Goal: Use online tool/utility: Use online tool/utility

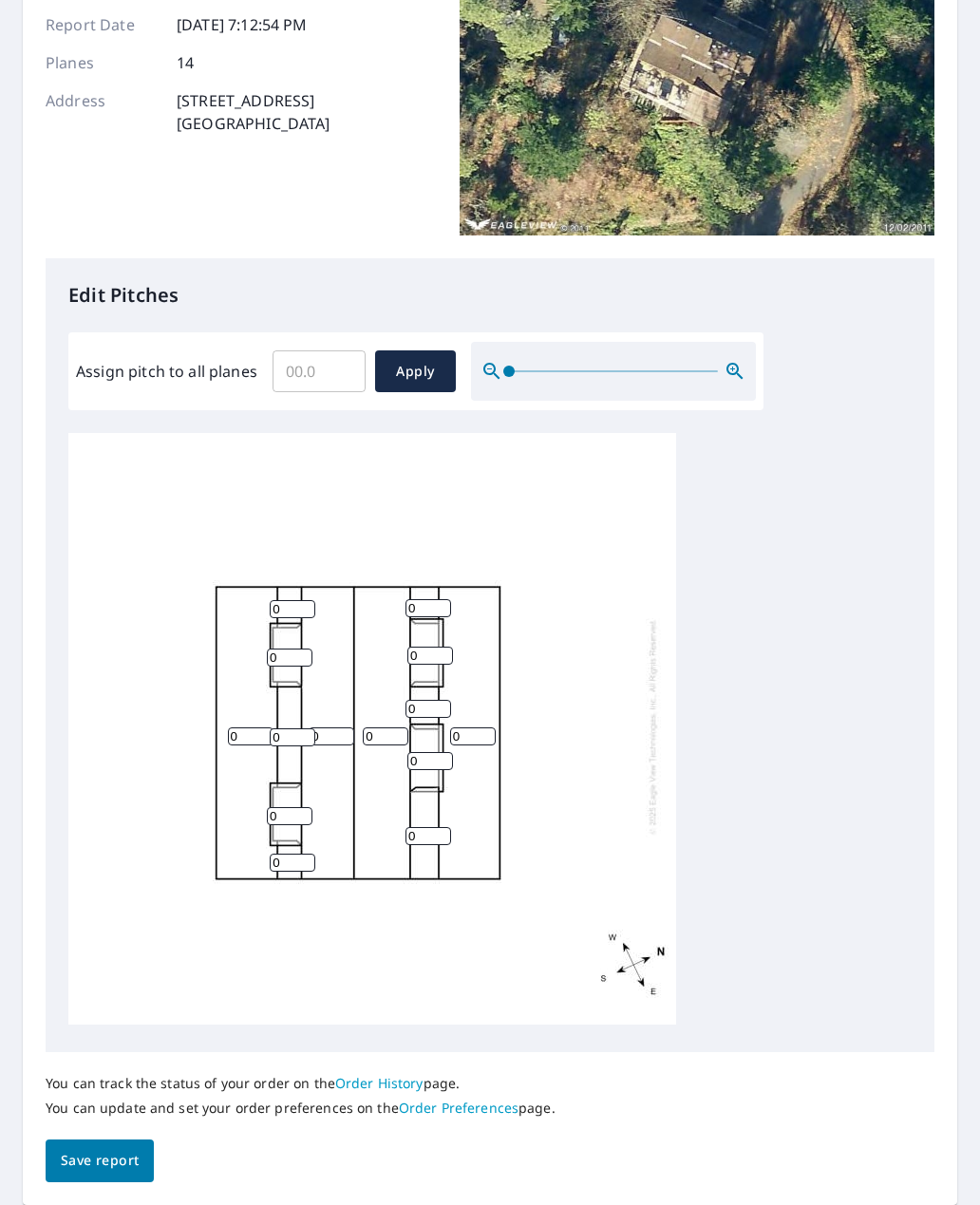
scroll to position [251, 0]
click at [244, 728] on input "0" at bounding box center [250, 737] width 46 height 18
type input "2"
click at [337, 729] on input "0" at bounding box center [331, 737] width 46 height 18
click at [470, 728] on input "0" at bounding box center [472, 737] width 46 height 18
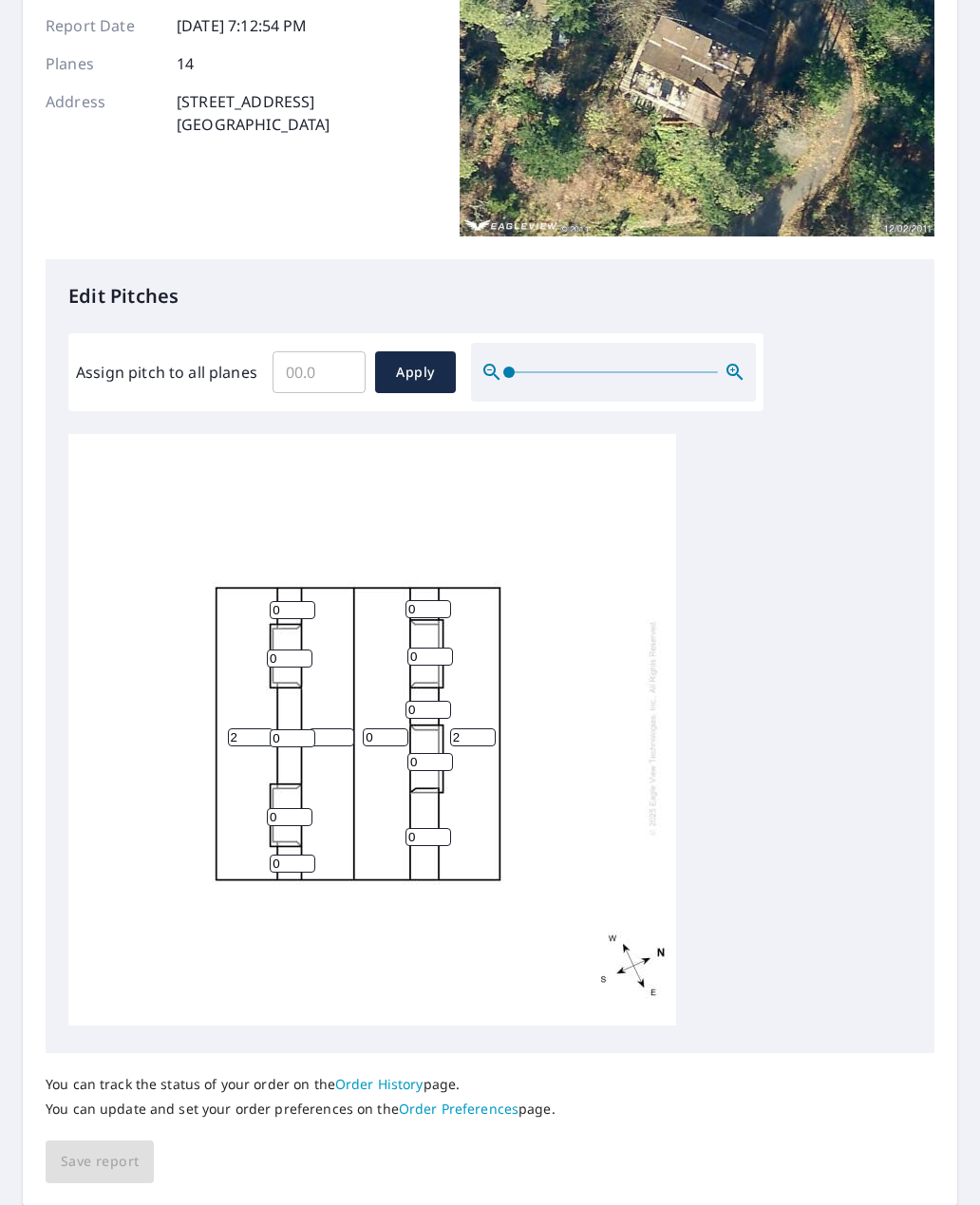
type input "2"
click at [853, 713] on div "2 2 0 0 0 0 0 0 0 0 0 0 0" at bounding box center [490, 732] width 843 height 596
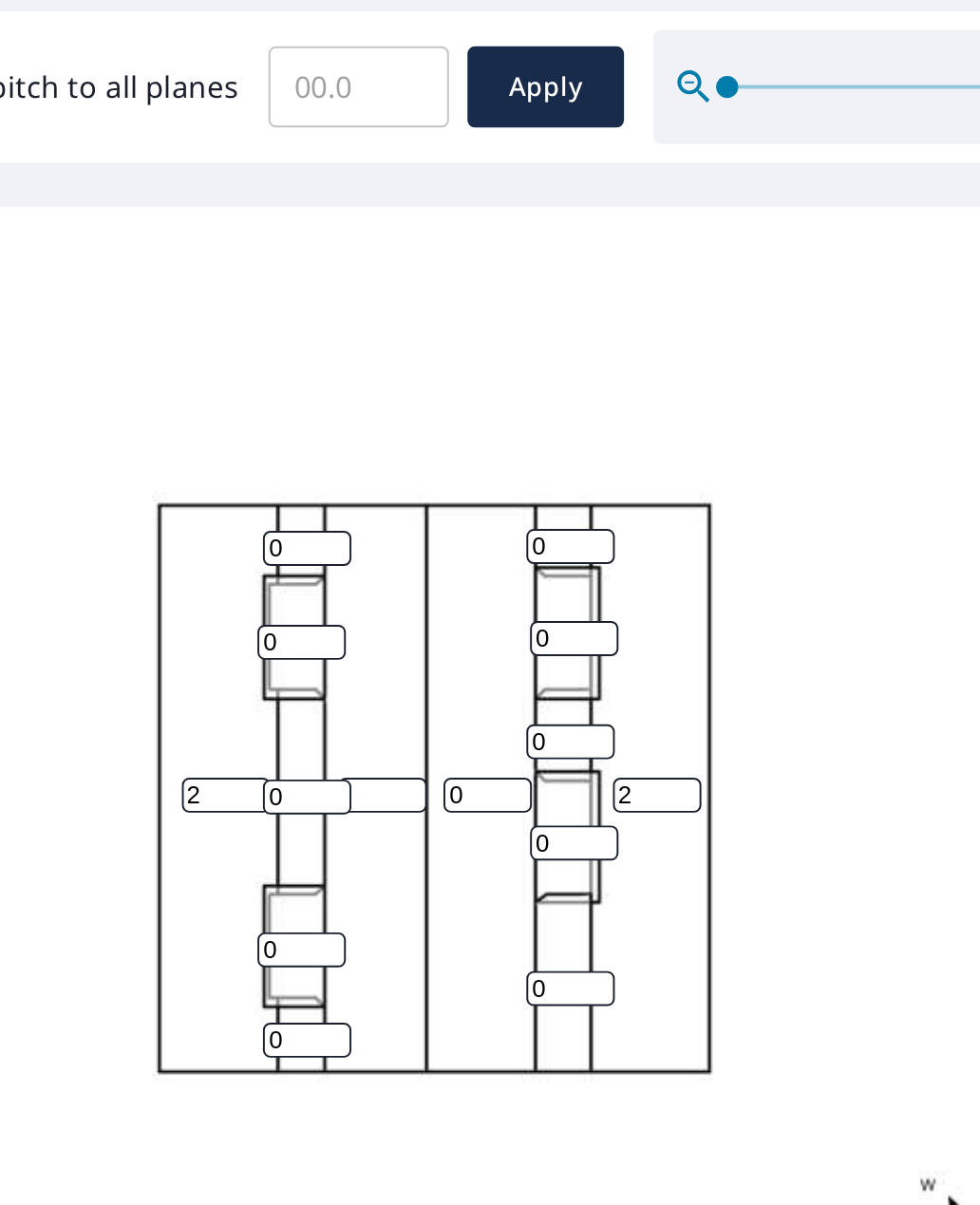
click at [269, 601] on input "0" at bounding box center [292, 610] width 46 height 18
type input "15"
click at [309, 429] on div "2 2 0 0 0 0 0 0 0 0 0 15 0" at bounding box center [372, 727] width 608 height 596
click at [405, 600] on input "0" at bounding box center [427, 609] width 46 height 18
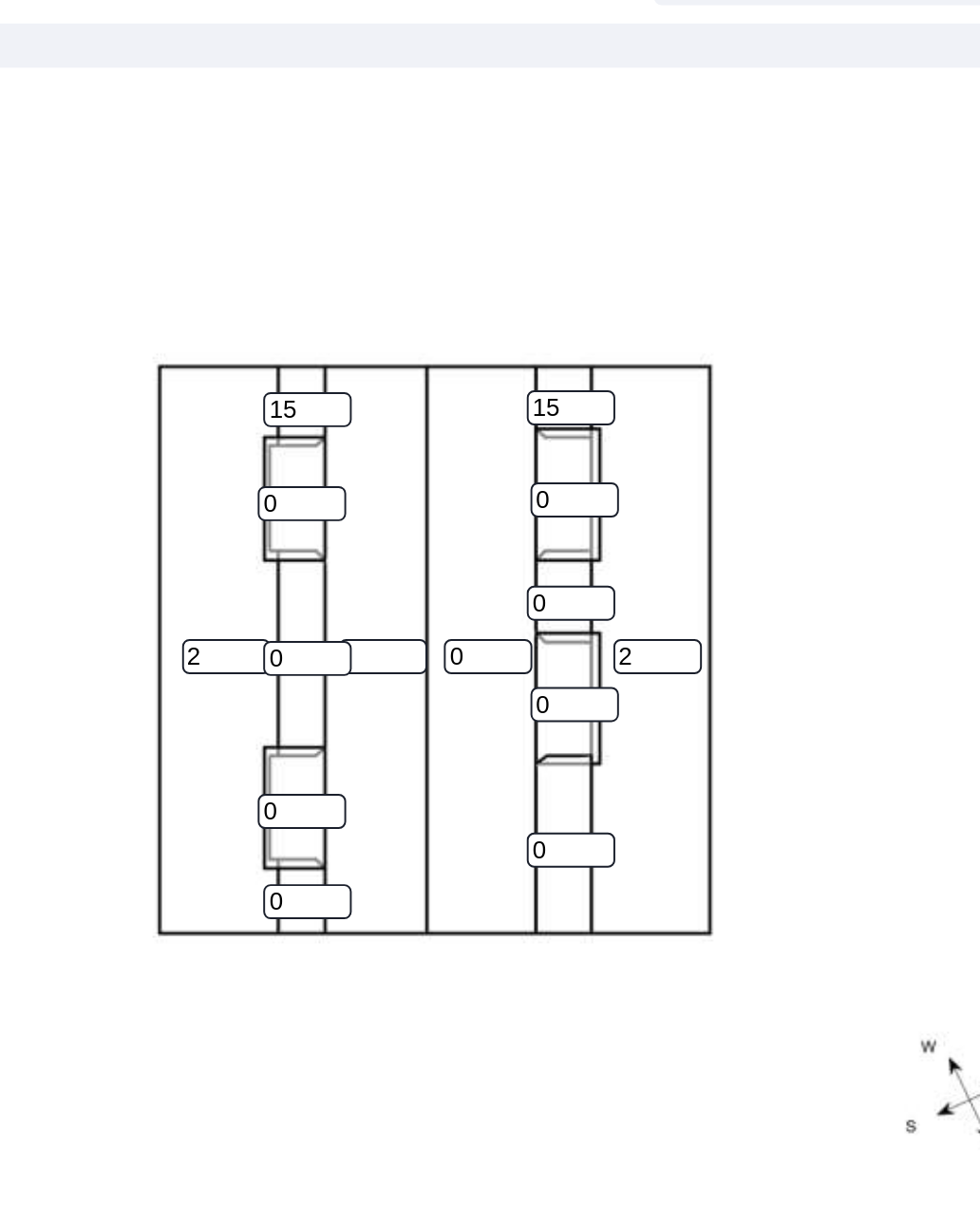
type input "15"
click at [269, 854] on input "0" at bounding box center [292, 863] width 46 height 18
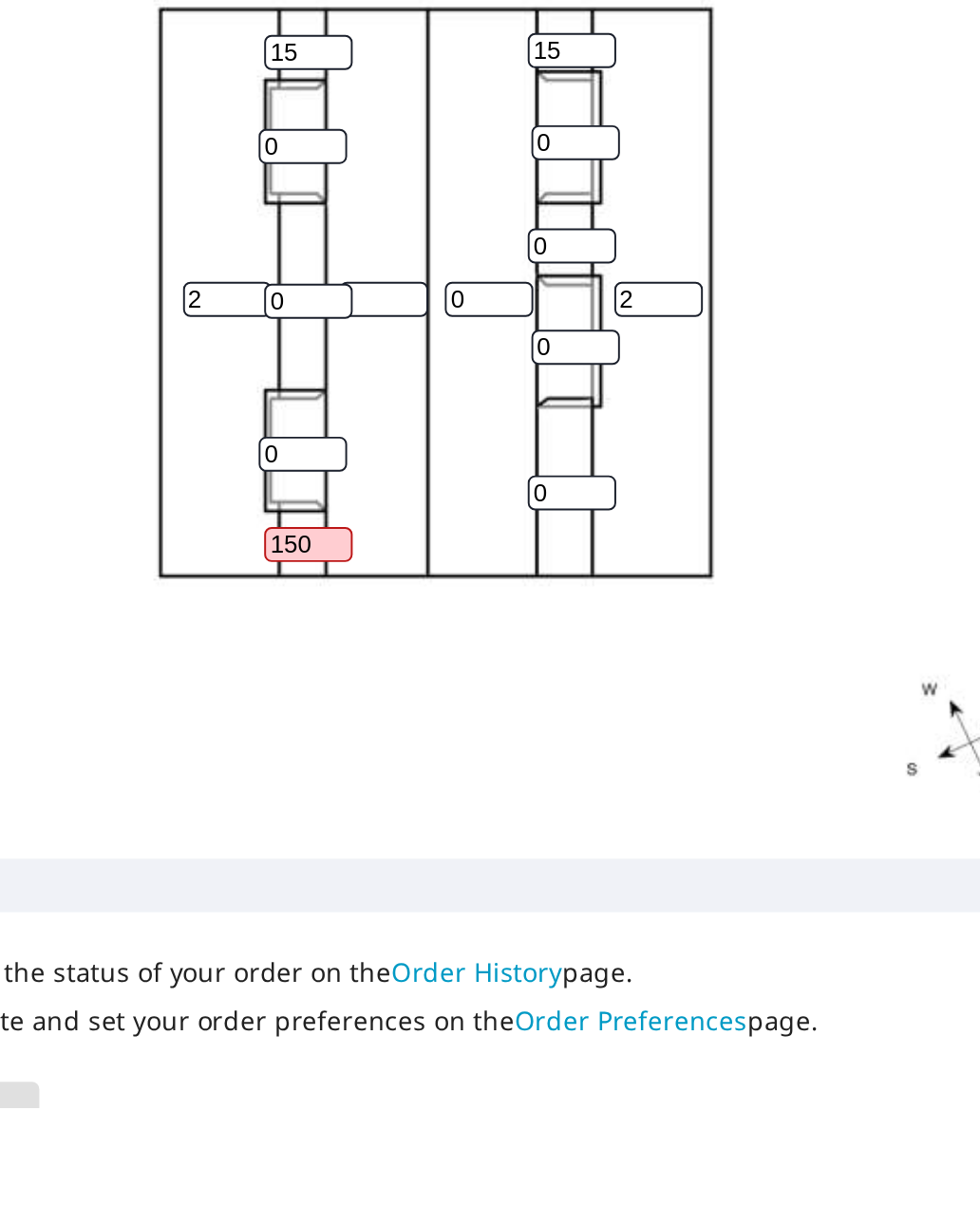
click at [269, 905] on input "150" at bounding box center [292, 914] width 46 height 18
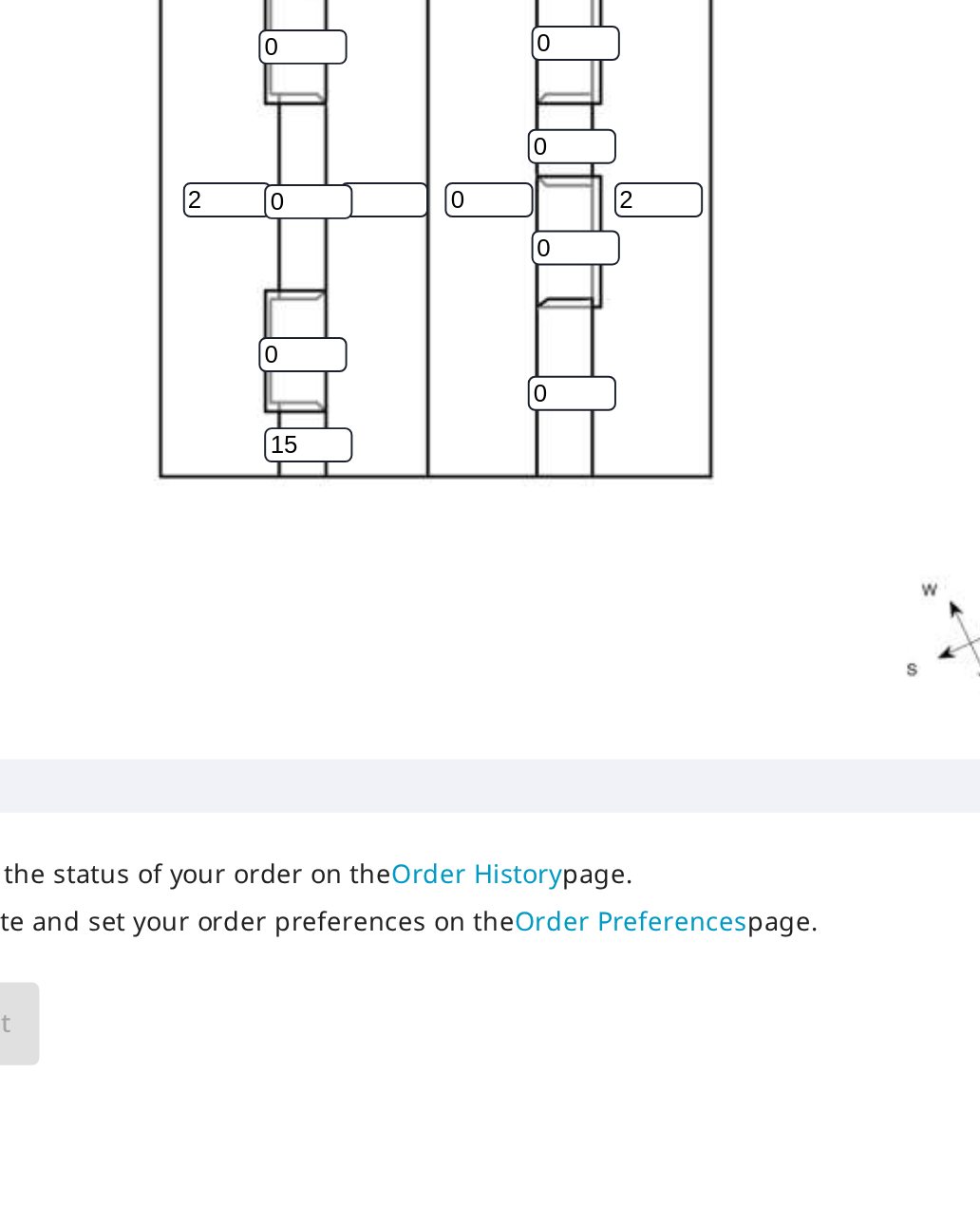
type input "15"
click at [405, 828] on input "0" at bounding box center [427, 837] width 46 height 18
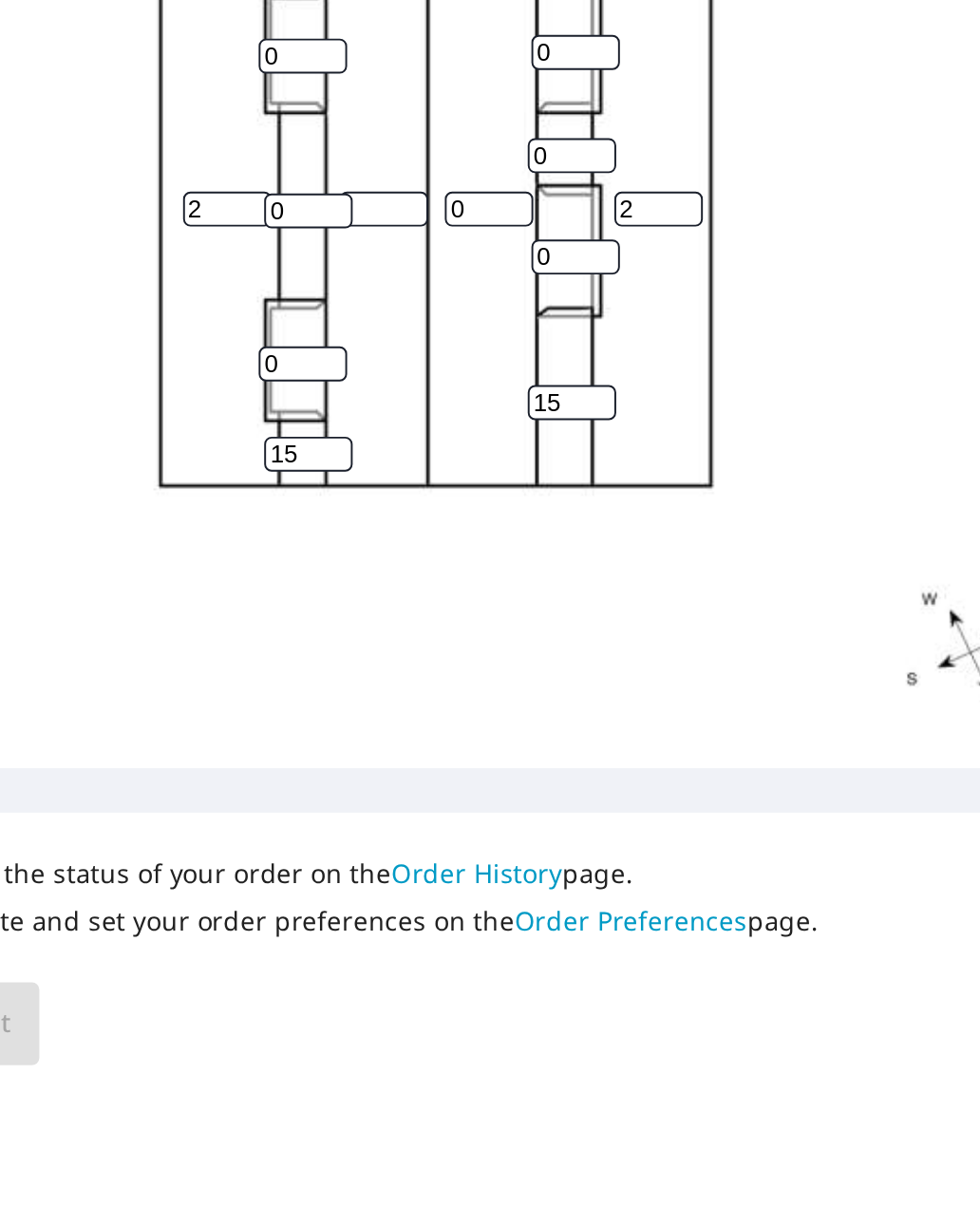
scroll to position [0, 0]
type input "15"
click at [391, 434] on div "2 2 0 15 0 0 0 0 0 0 15 15 15" at bounding box center [372, 732] width 608 height 596
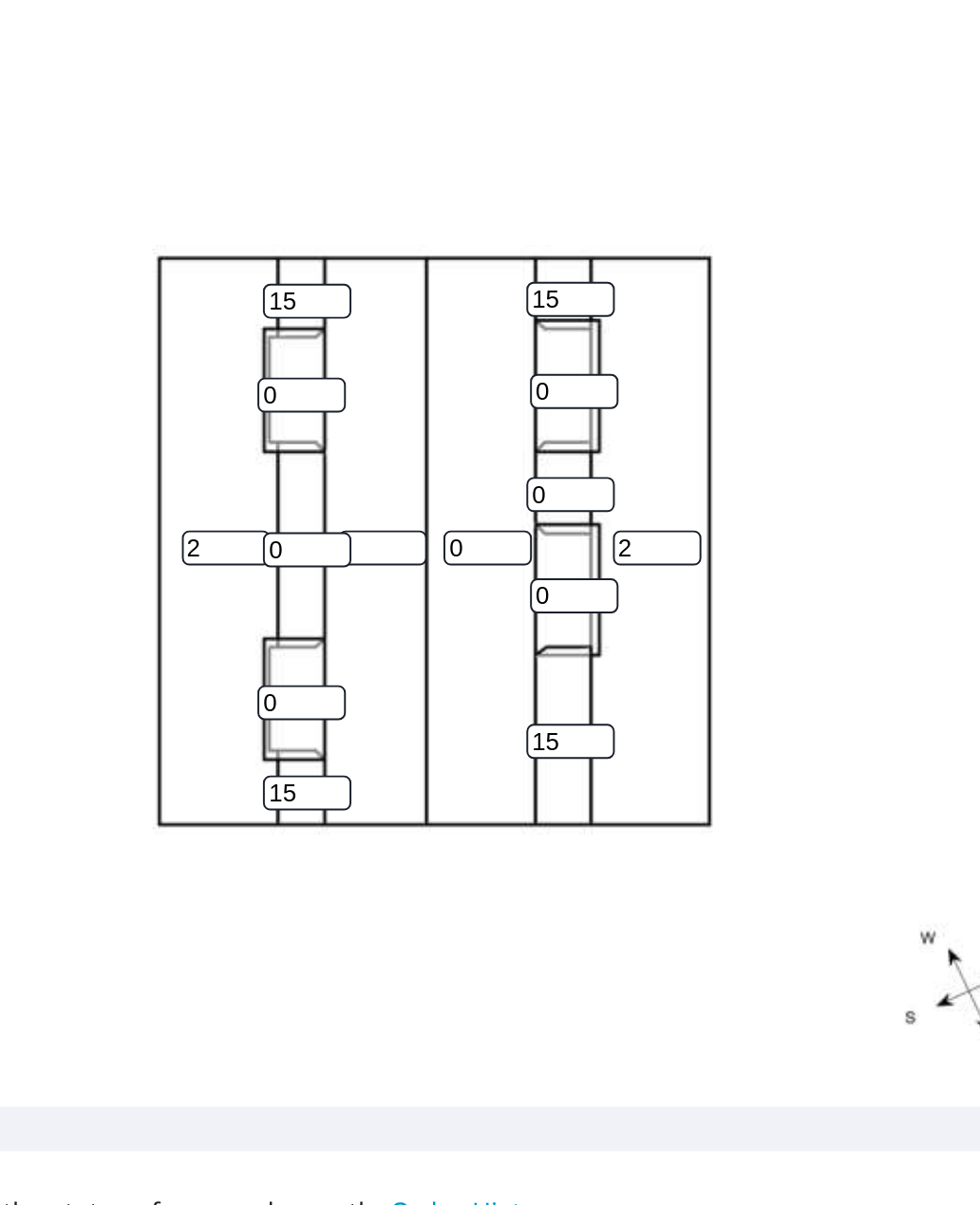
scroll to position [150, 0]
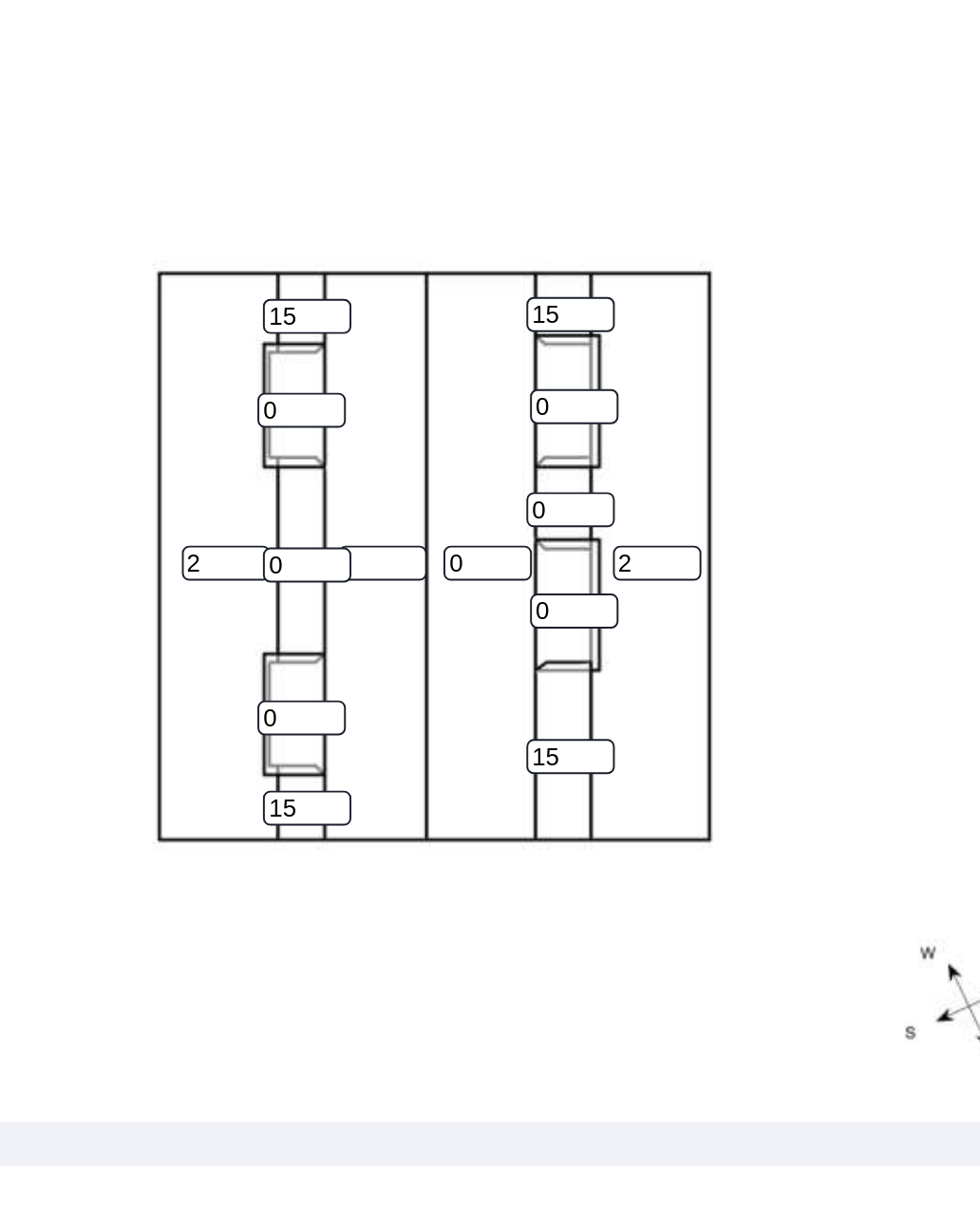
click at [269, 835] on input "0" at bounding box center [292, 843] width 46 height 18
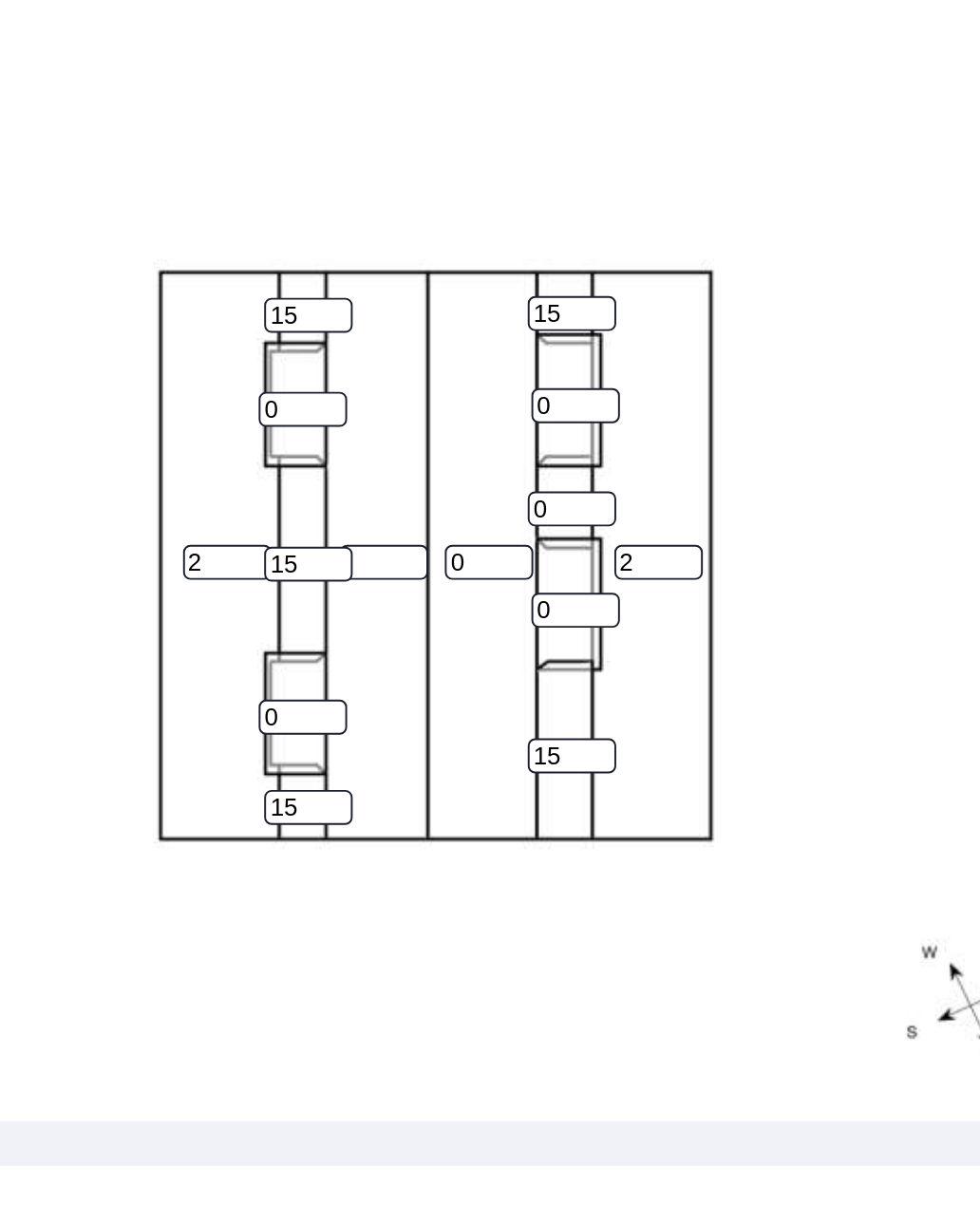
type input "15"
click at [405, 806] on input "0" at bounding box center [427, 814] width 46 height 18
type input "15"
click at [440, 534] on div "2 2 0 15 15 0 0 0 0 15 15 15 15" at bounding box center [372, 832] width 608 height 596
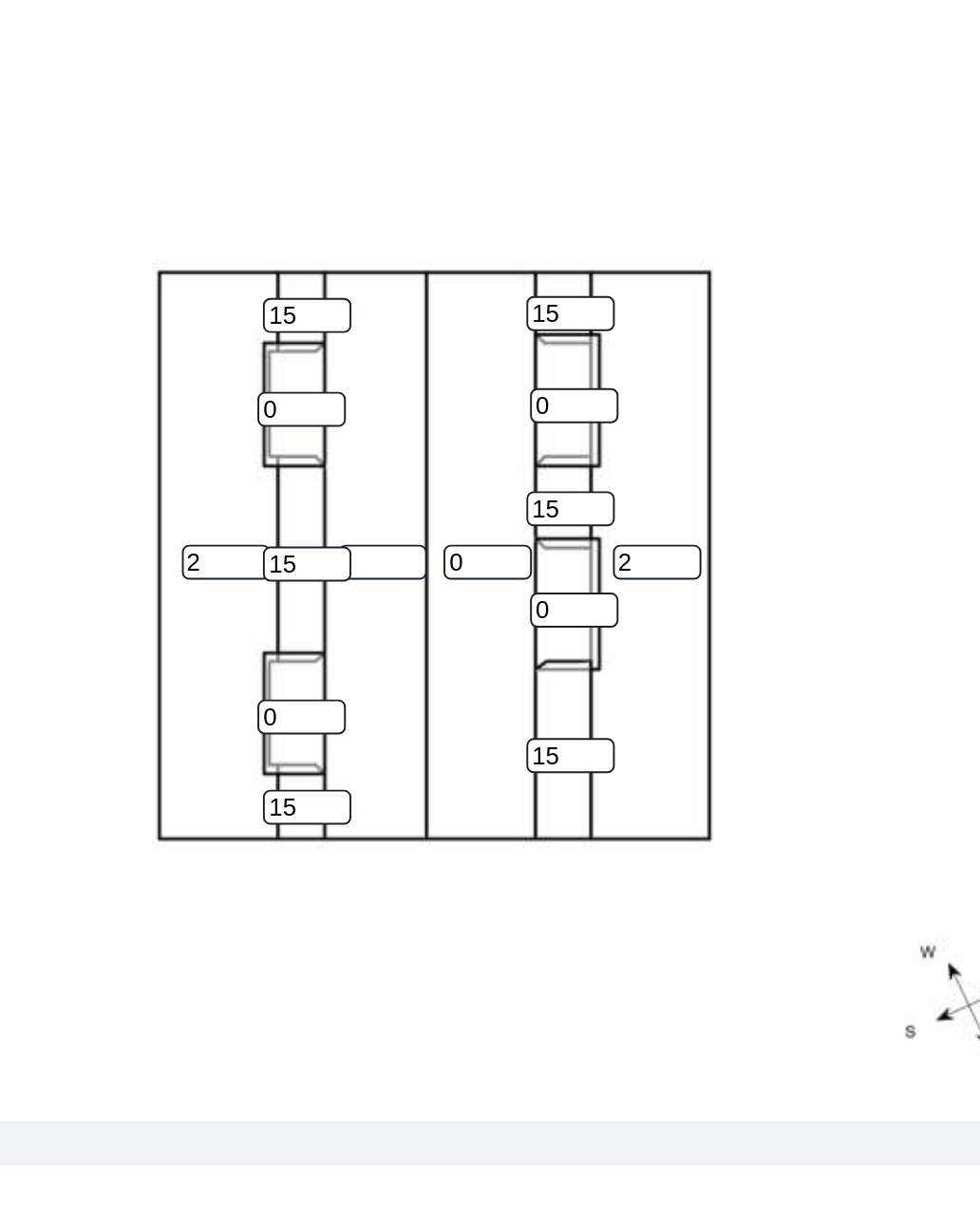
click at [267, 913] on input "0" at bounding box center [289, 922] width 46 height 18
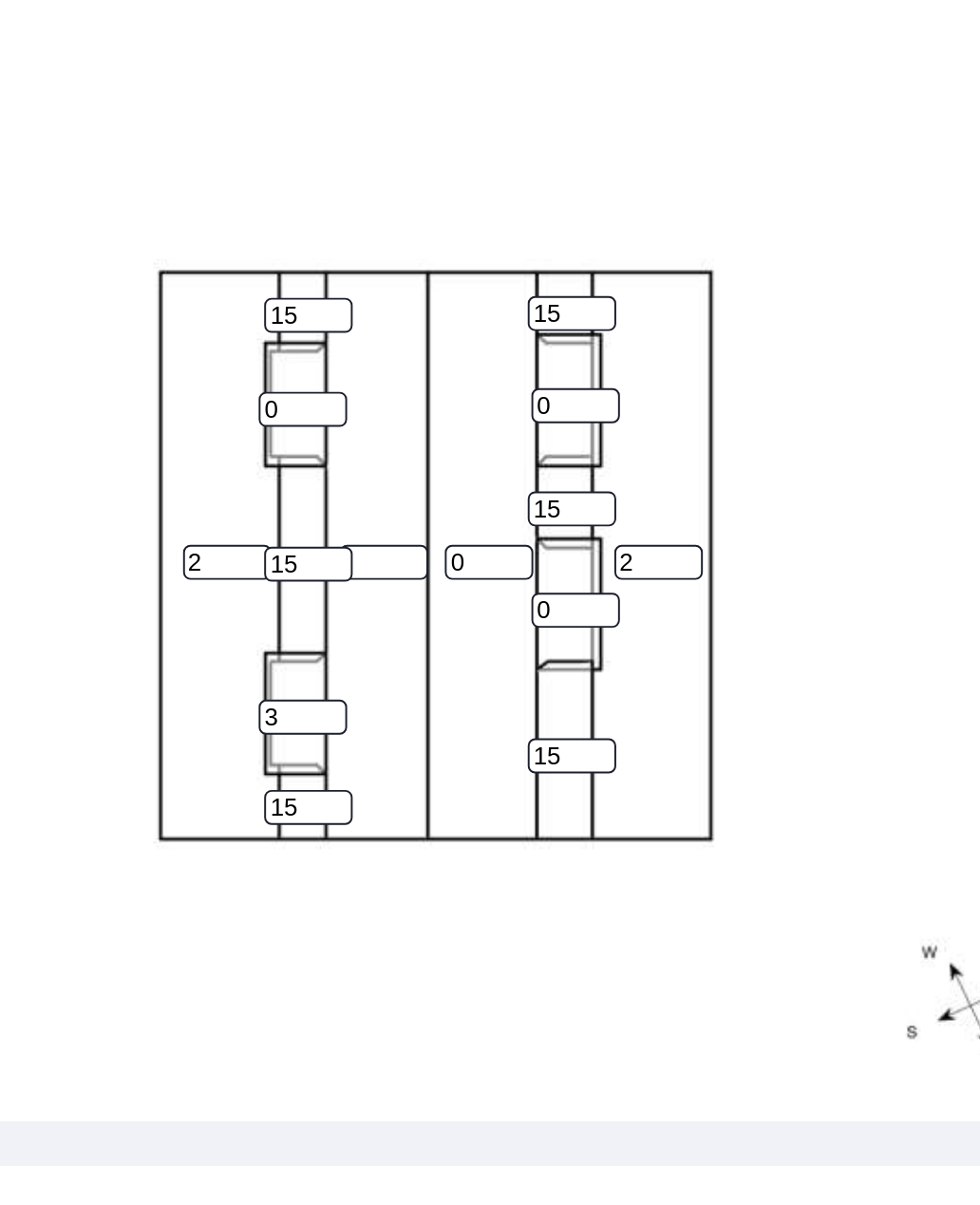
type input "3"
click at [267, 755] on input "0" at bounding box center [289, 764] width 46 height 18
type input "3"
click at [407, 858] on input "0" at bounding box center [429, 867] width 46 height 18
type input "3"
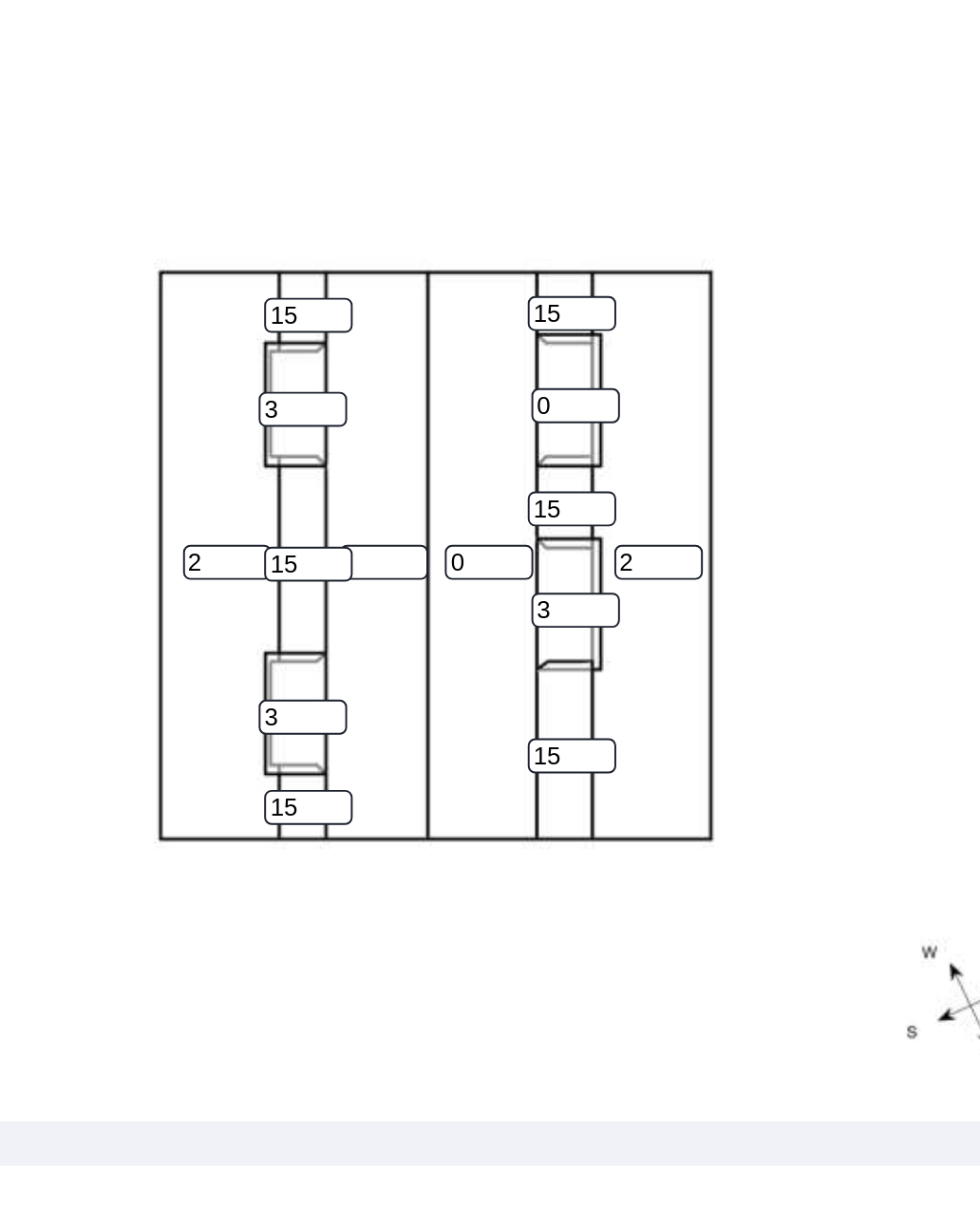
click at [407, 753] on input "0" at bounding box center [429, 762] width 46 height 18
type input "3"
click at [332, 534] on div "2 2 0 15 15 3 3 3 3 15 15 15 15" at bounding box center [372, 832] width 608 height 596
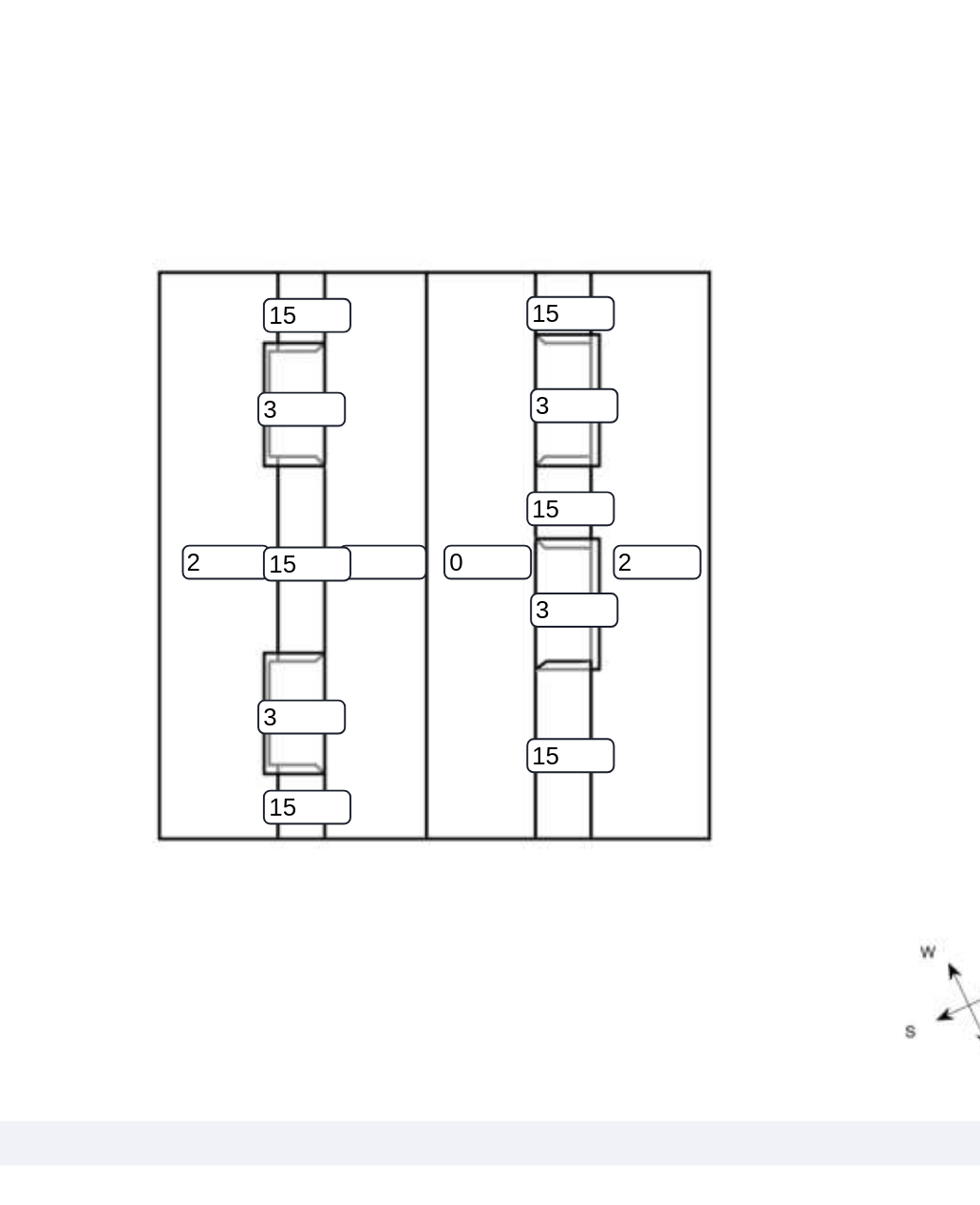
click at [363, 834] on input "0" at bounding box center [385, 842] width 46 height 18
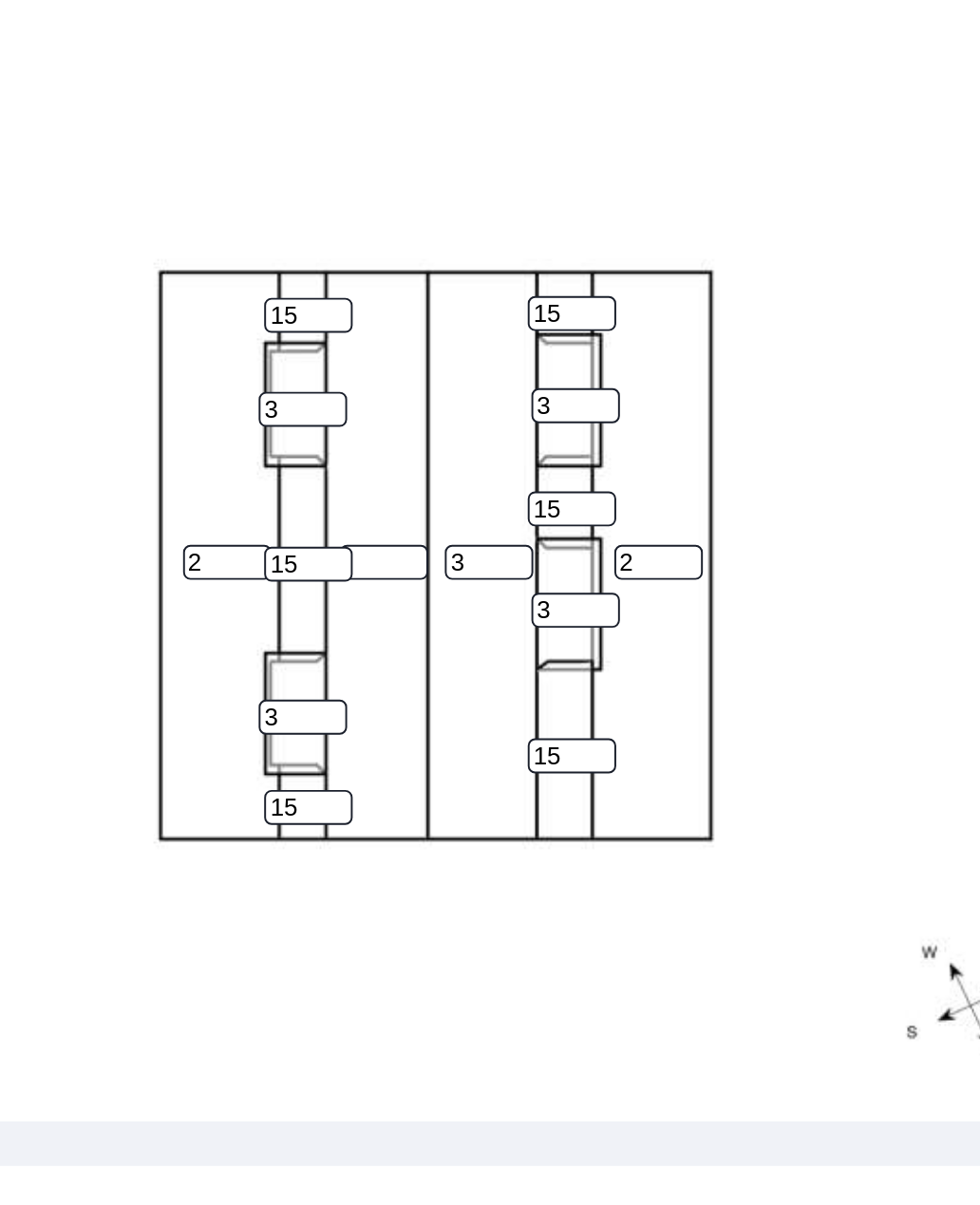
type input "3"
click at [308, 834] on input "number" at bounding box center [331, 842] width 46 height 18
type input "3"
click at [382, 534] on div "2 2 3 3 15 15 3 3 3 3 15 15 15 15" at bounding box center [372, 832] width 608 height 596
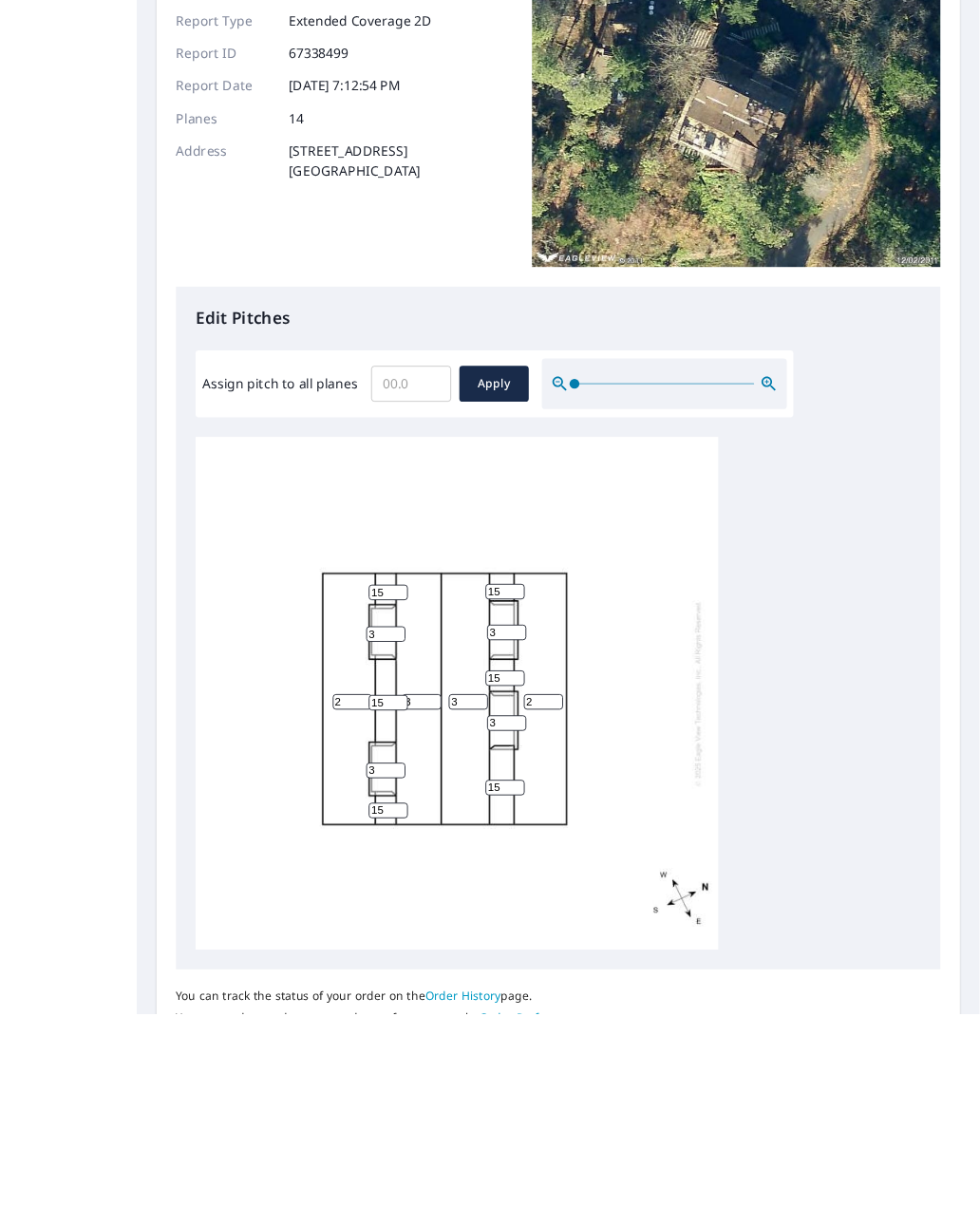
scroll to position [61, 0]
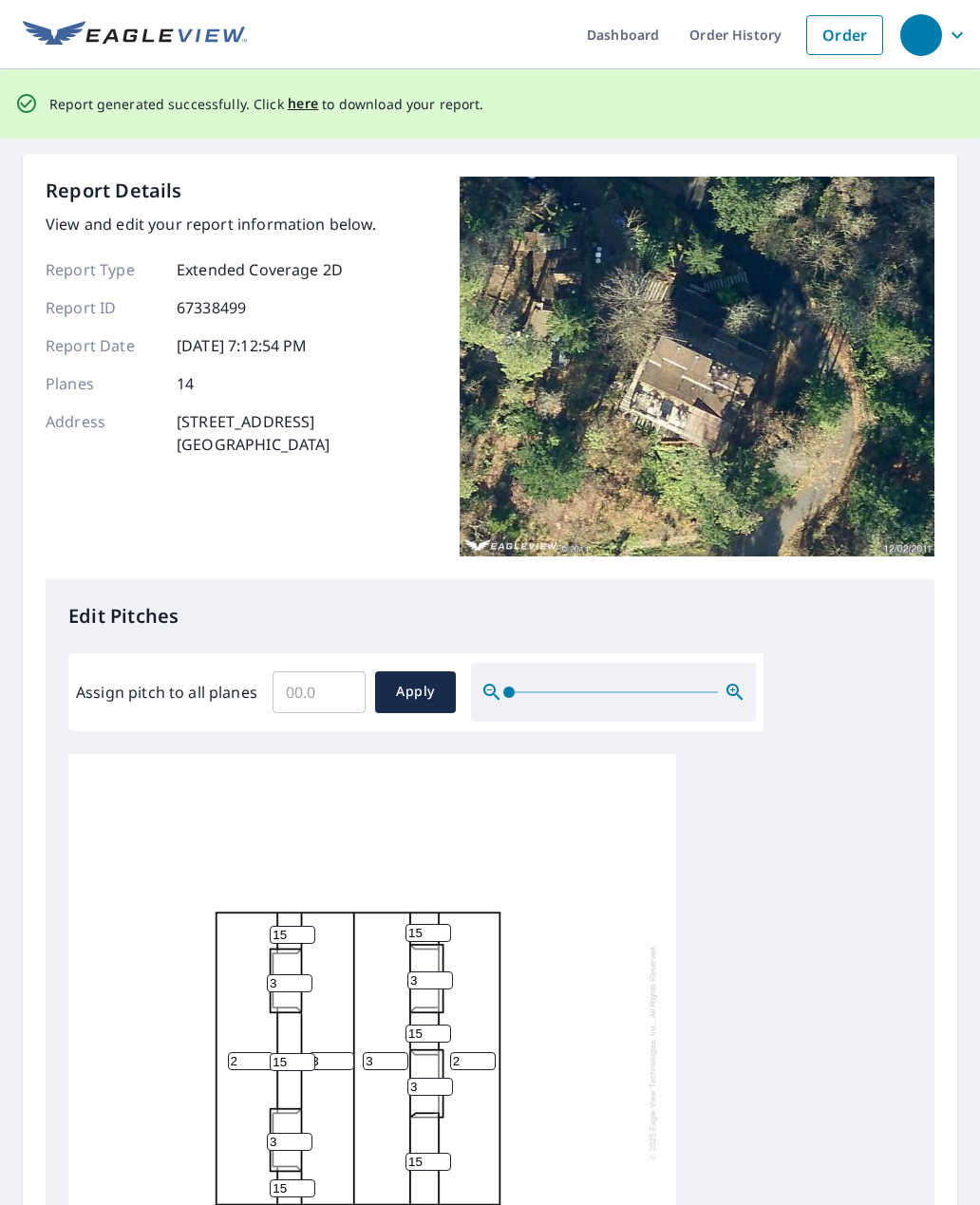
click at [309, 92] on span "here" at bounding box center [303, 104] width 31 height 23
